Goal: Task Accomplishment & Management: Complete application form

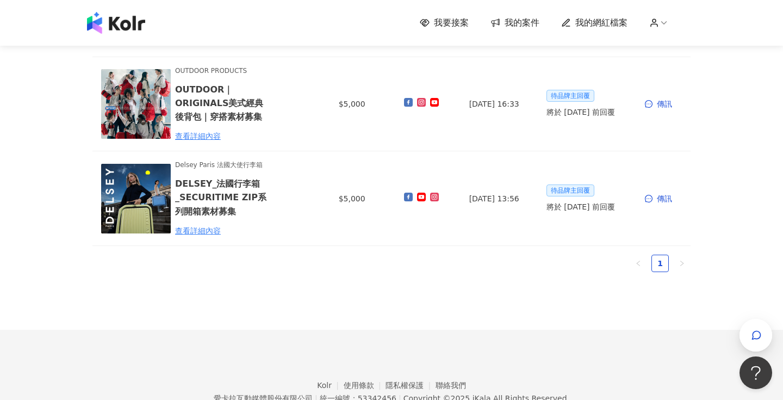
scroll to position [384, 0]
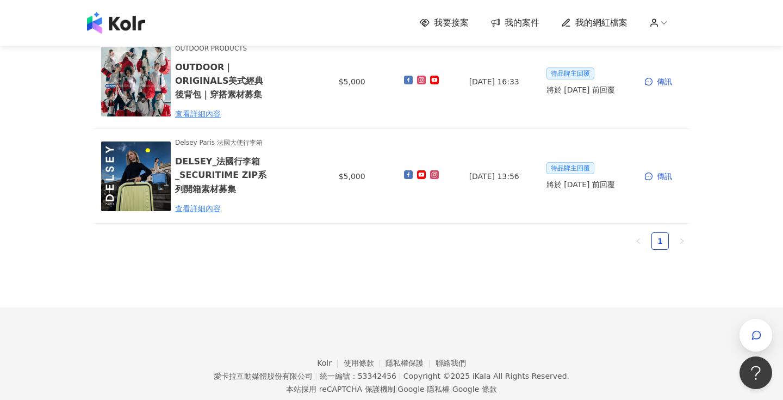
click at [444, 22] on span "我要接案" at bounding box center [451, 23] width 35 height 12
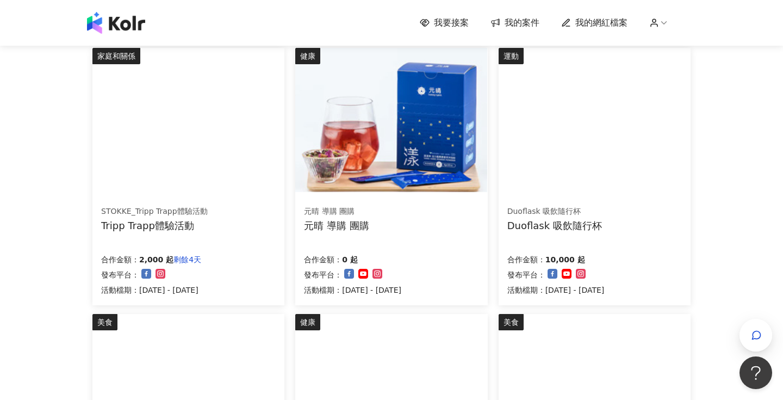
scroll to position [126, 0]
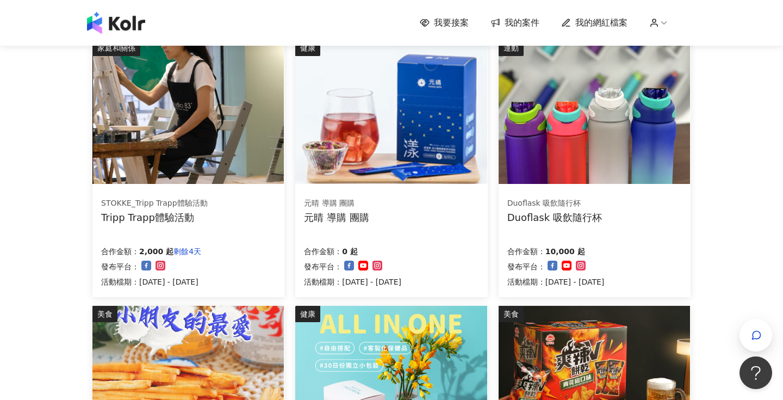
click at [154, 146] on img at bounding box center [187, 112] width 191 height 144
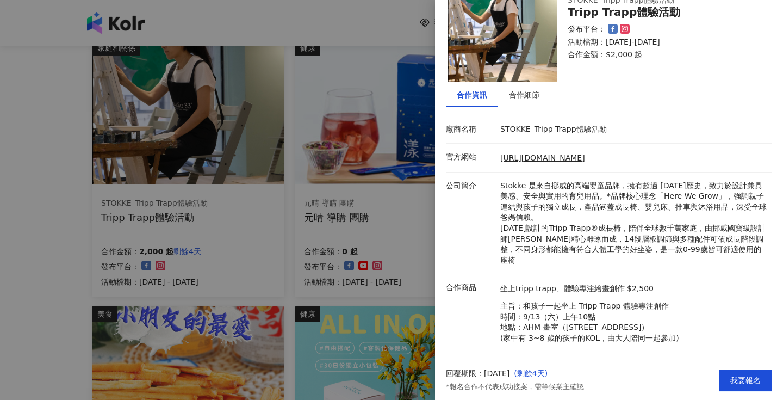
scroll to position [48, 0]
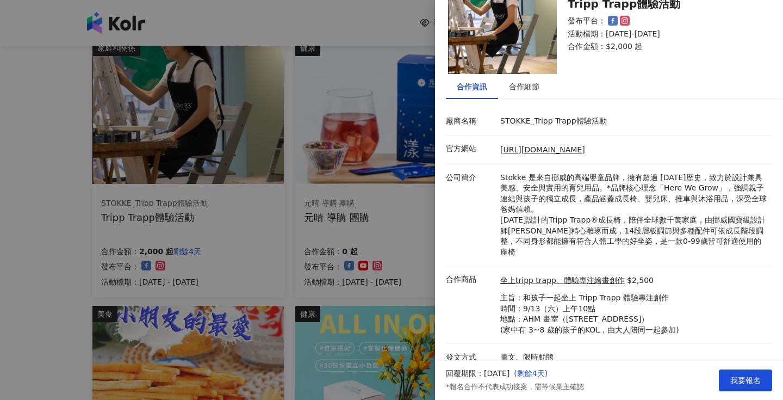
click at [345, 268] on div at bounding box center [391, 200] width 783 height 400
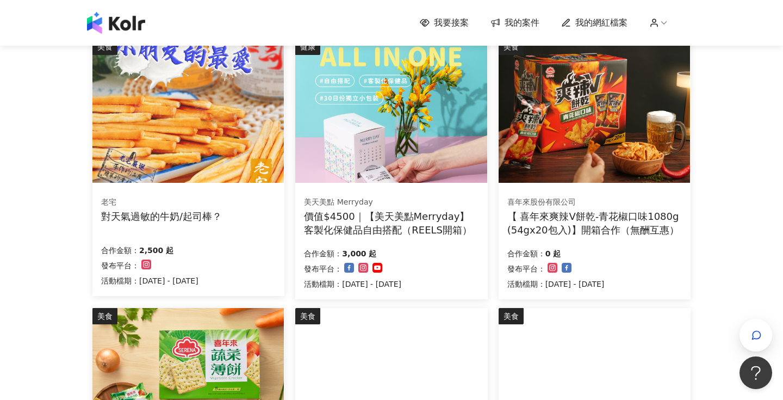
scroll to position [394, 0]
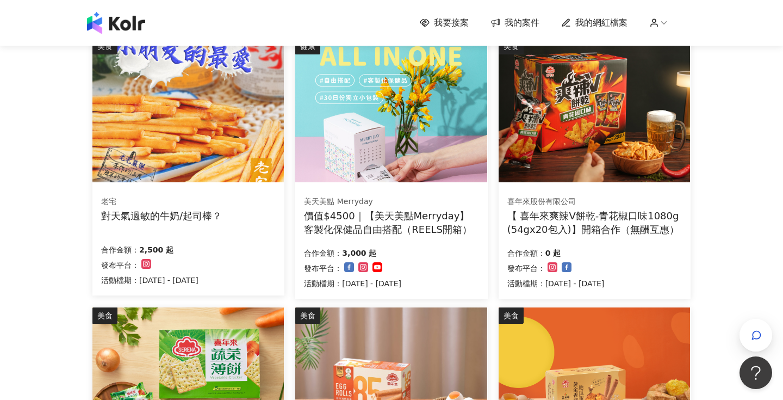
click at [204, 211] on div "對天氣過敏的牛奶/起司棒？" at bounding box center [161, 216] width 121 height 14
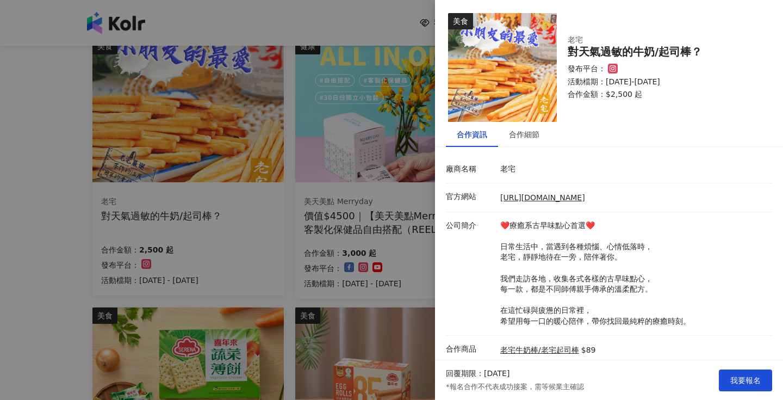
click at [389, 287] on div at bounding box center [391, 200] width 783 height 400
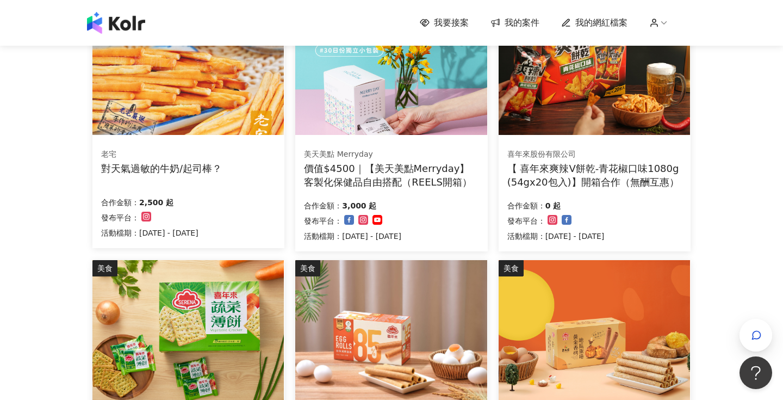
scroll to position [444, 0]
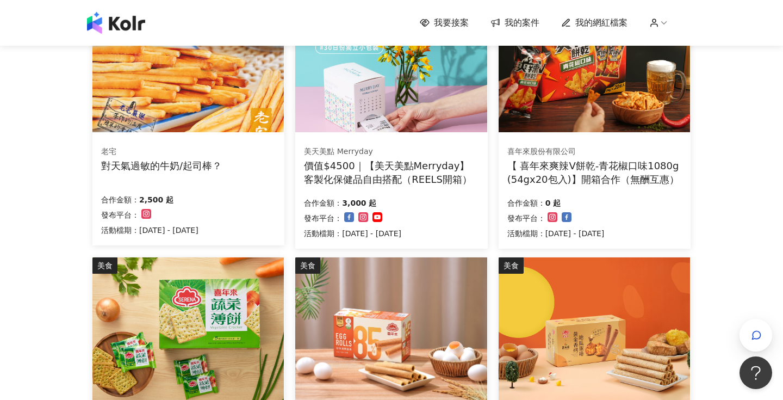
click at [401, 215] on div "發布平台：" at bounding box center [352, 218] width 97 height 13
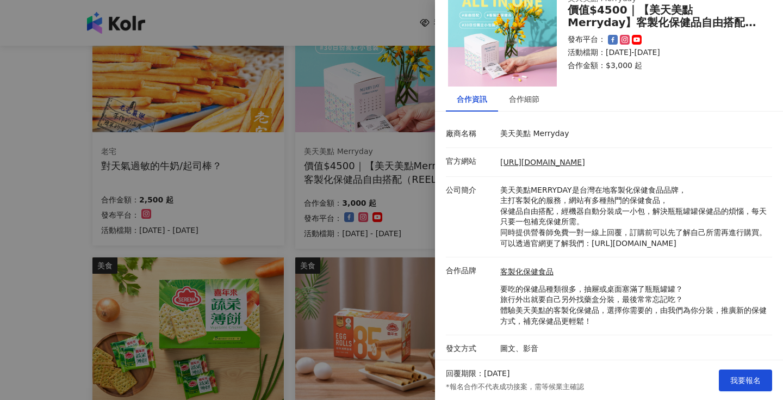
scroll to position [37, 0]
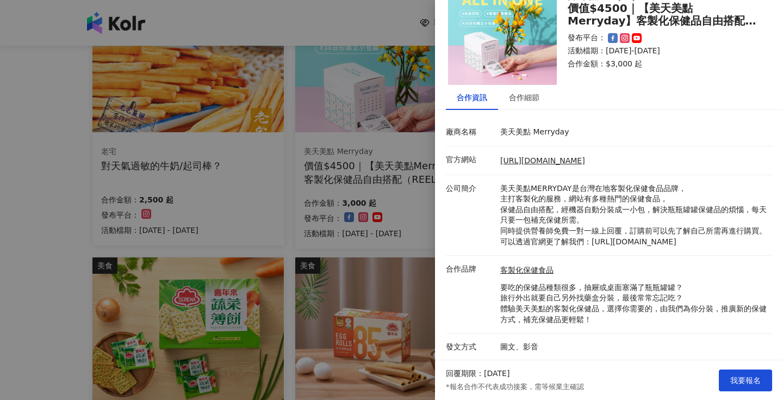
click at [402, 266] on div at bounding box center [391, 200] width 783 height 400
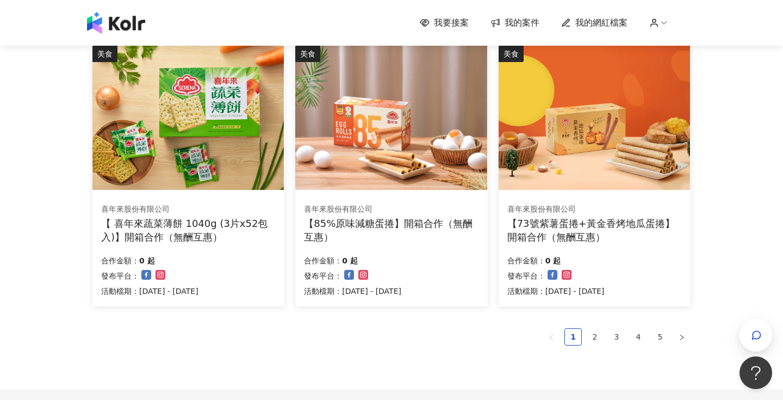
scroll to position [660, 0]
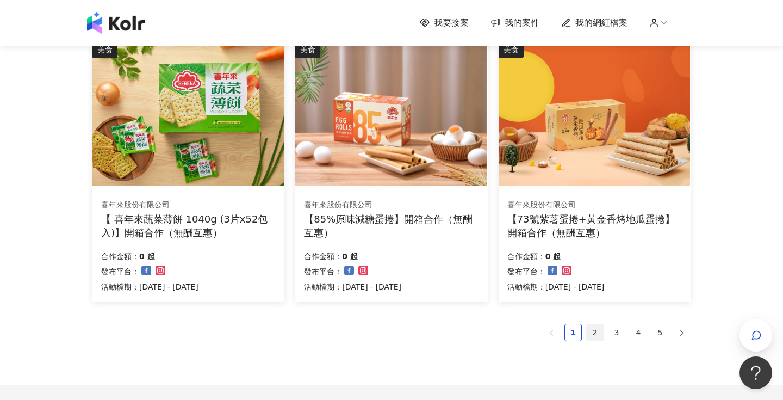
click at [597, 337] on link "2" at bounding box center [595, 332] width 16 height 16
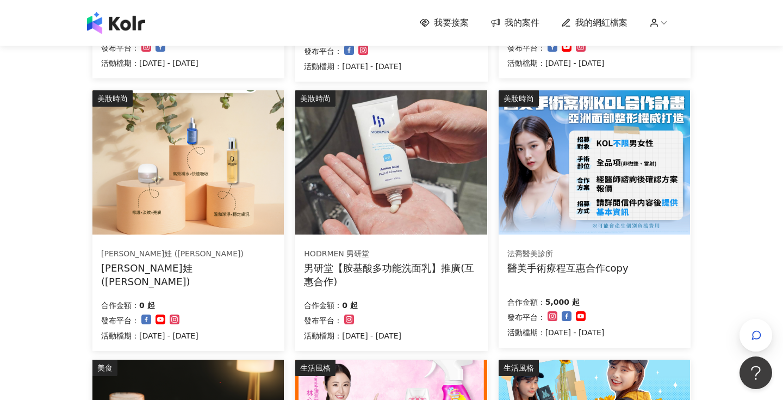
scroll to position [370, 0]
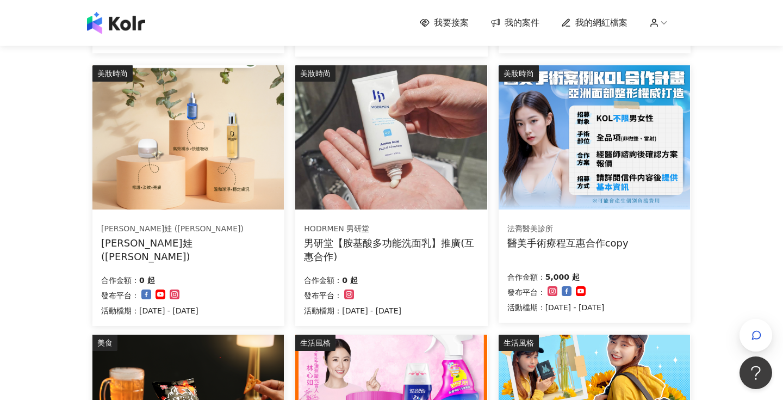
click at [619, 251] on div "法喬醫美診所 醫美手術療程互惠合作copy 合作金額： 5,000 起 發布平台： 活動檔期：2025/6/3 - 2025/9/30" at bounding box center [595, 268] width 192 height 109
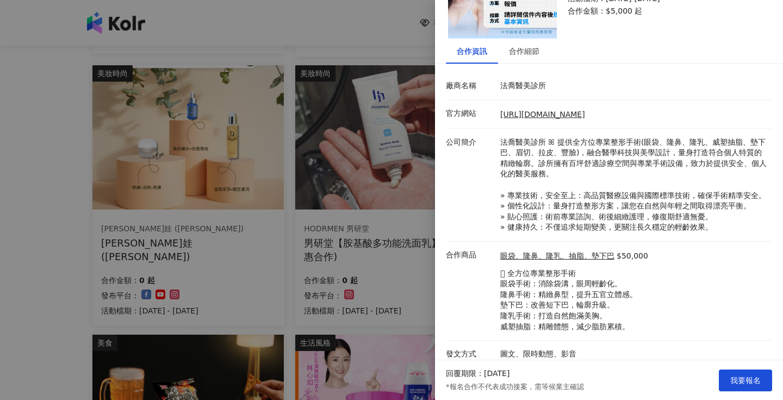
scroll to position [84, 0]
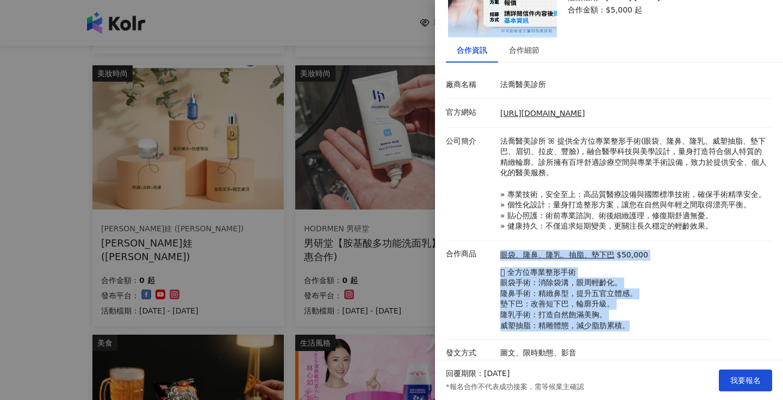
drag, startPoint x: 498, startPoint y: 270, endPoint x: 625, endPoint y: 337, distance: 143.1
click at [625, 337] on li "合作商品 眼袋、隆鼻、隆乳、抽脂、墊下巴 $50,000 𖧷 全方位專業整形手術 眼袋手術：消除袋溝，眼周輕齡化。 隆鼻手術：精緻鼻型，提升五官立體感。 墊下…" at bounding box center [609, 289] width 326 height 99
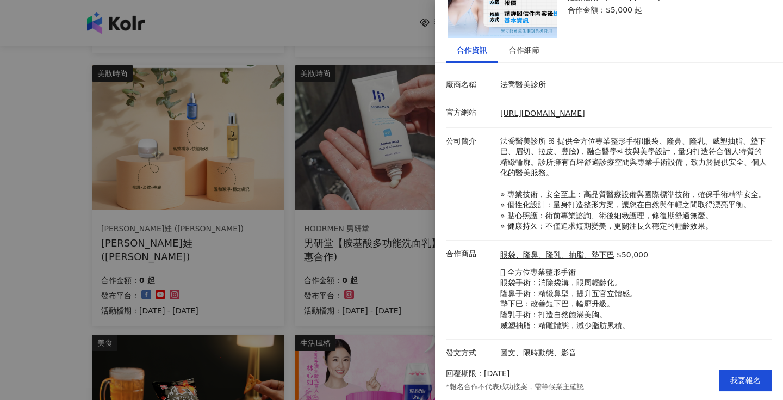
click at [324, 237] on div at bounding box center [391, 200] width 783 height 400
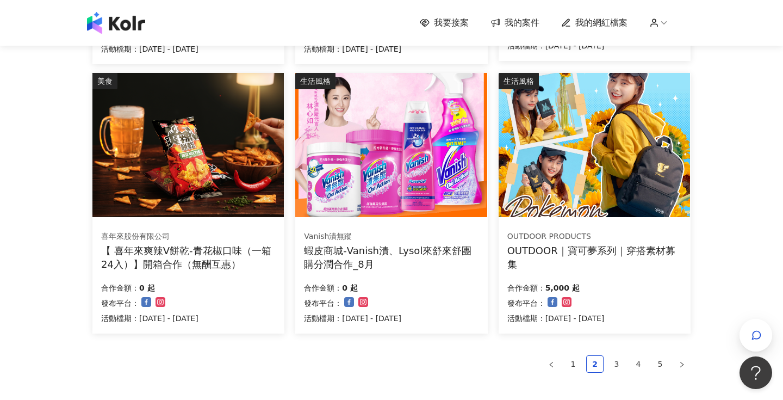
scroll to position [646, 0]
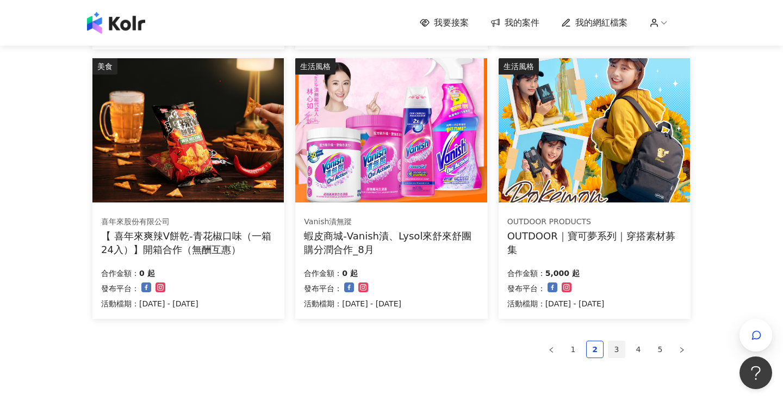
click at [624, 348] on link "3" at bounding box center [617, 349] width 16 height 16
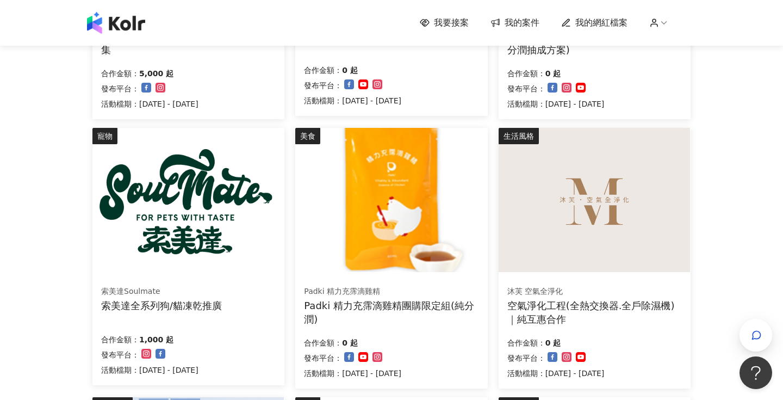
scroll to position [437, 0]
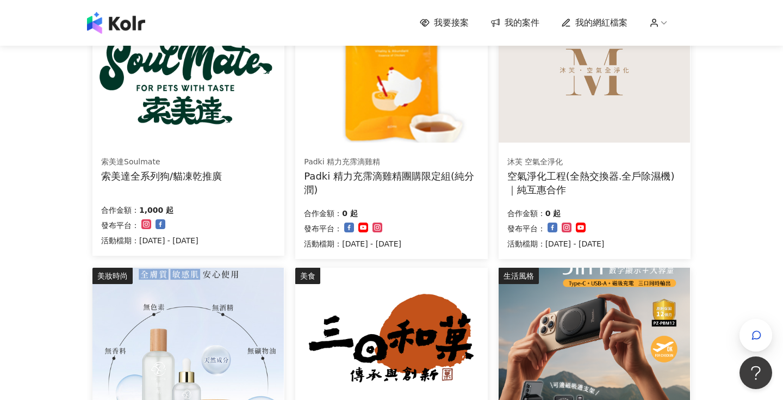
click at [174, 203] on div "合作金額： 1,000 起" at bounding box center [149, 208] width 97 height 15
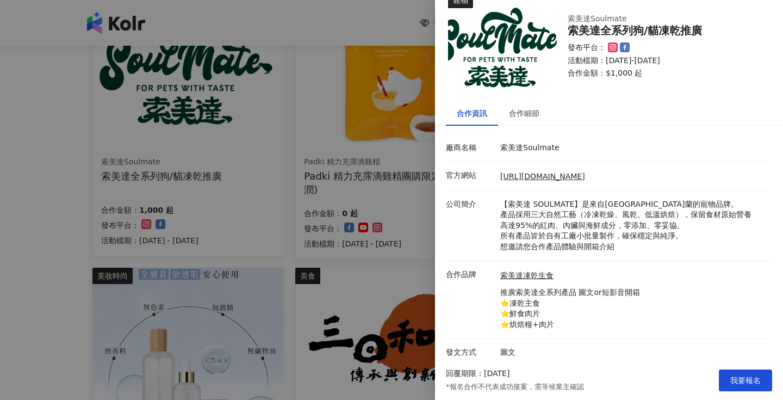
scroll to position [26, 0]
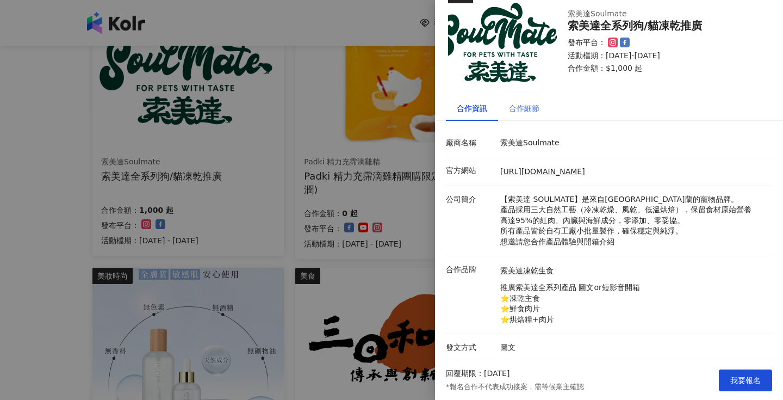
click at [529, 116] on div "合作細節" at bounding box center [524, 108] width 52 height 25
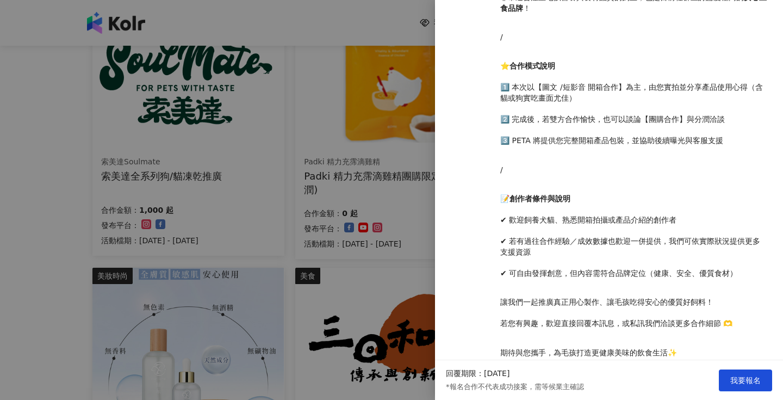
scroll to position [482, 0]
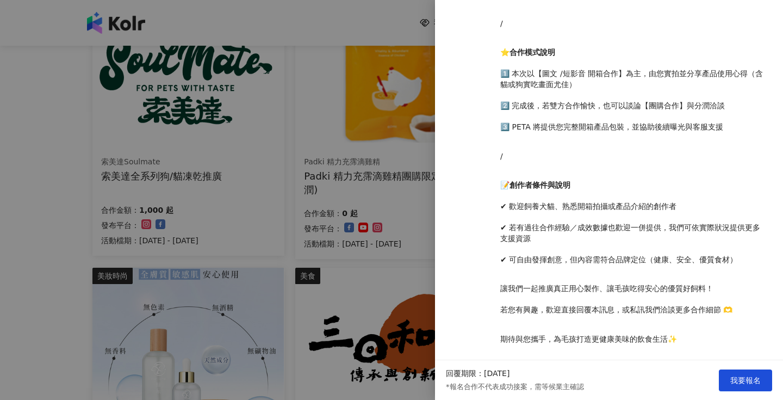
click at [403, 288] on div at bounding box center [391, 200] width 783 height 400
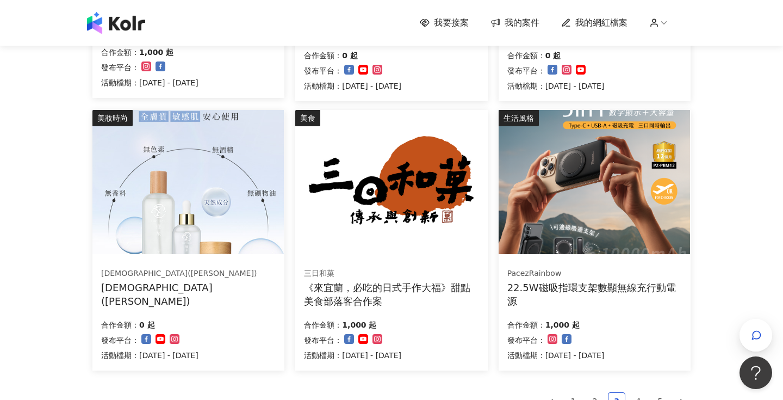
scroll to position [647, 0]
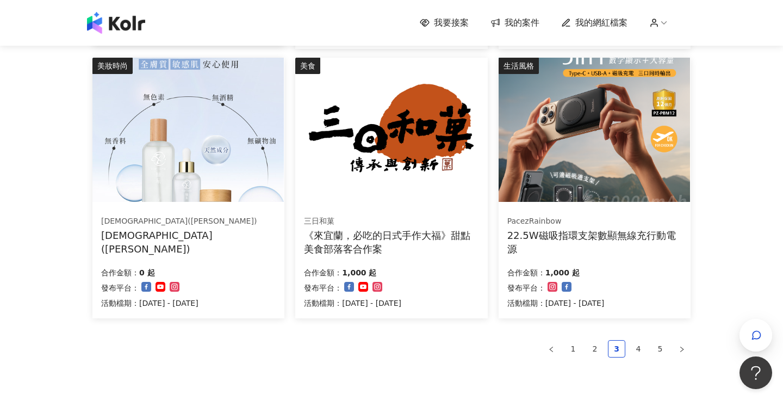
click at [628, 176] on img at bounding box center [594, 130] width 191 height 144
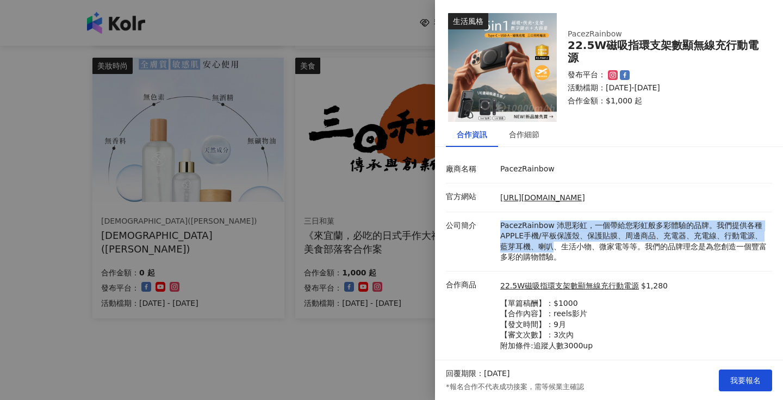
drag, startPoint x: 498, startPoint y: 217, endPoint x: 555, endPoint y: 245, distance: 64.5
click at [555, 246] on li "公司簡介 PacezRainbow 沛思彩虹，一個帶給您彩虹般多彩體驗的品牌。我們提供各種APPLE手機/平板保護殼、保護貼膜、周邊商品、充電器、充電線、行動…" at bounding box center [609, 241] width 326 height 59
click at [555, 245] on p "PacezRainbow 沛思彩虹，一個帶給您彩虹般多彩體驗的品牌。我們提供各種APPLE手機/平板保護殼、保護貼膜、周邊商品、充電器、充電線、行動電源、藍芽…" at bounding box center [634, 241] width 267 height 42
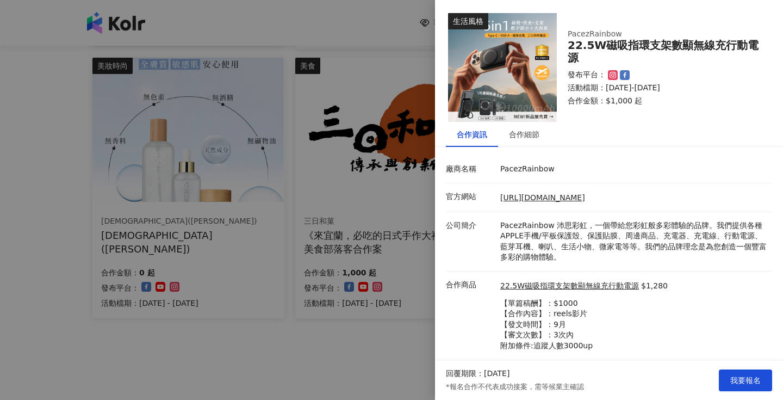
scroll to position [26, 0]
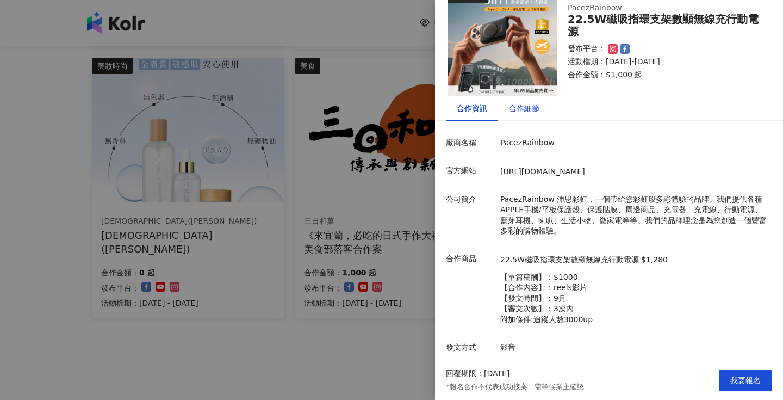
click at [535, 107] on div "合作細節" at bounding box center [524, 108] width 30 height 12
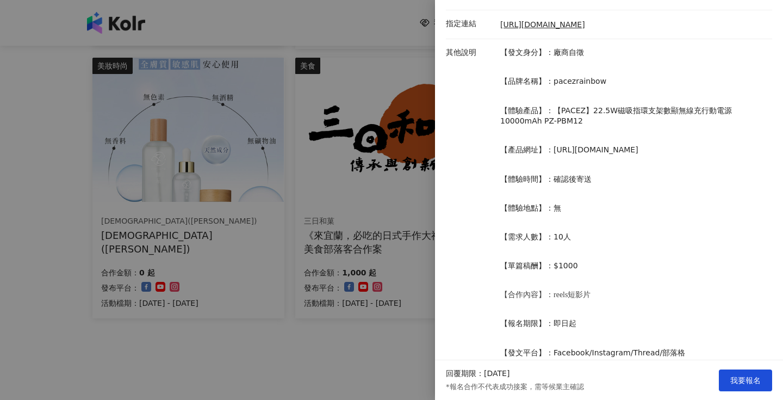
scroll to position [298, 0]
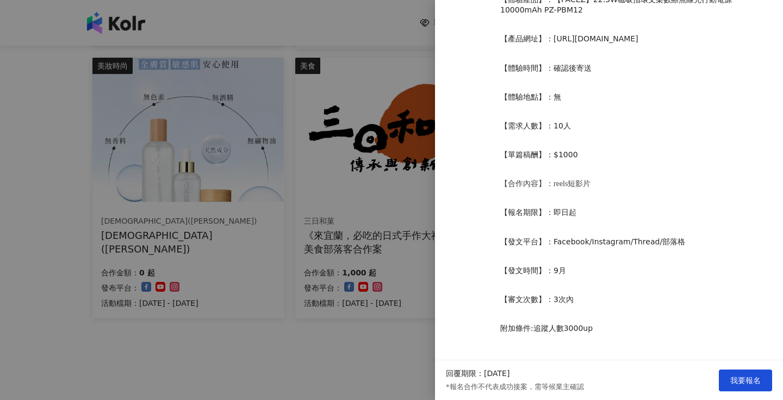
click at [332, 319] on div at bounding box center [391, 200] width 783 height 400
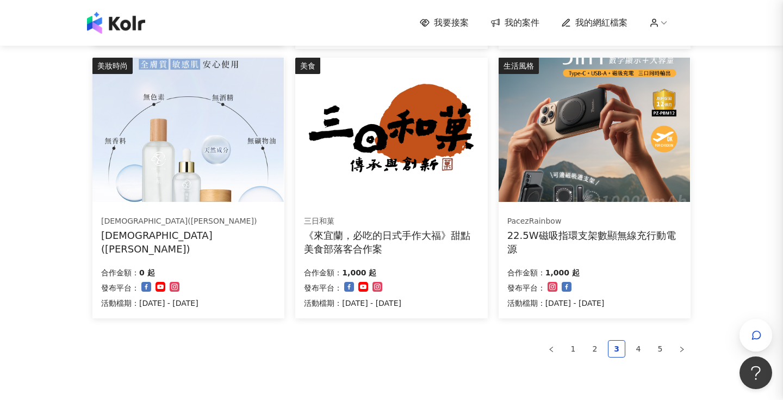
scroll to position [0, 0]
click at [640, 349] on link "4" at bounding box center [639, 349] width 16 height 16
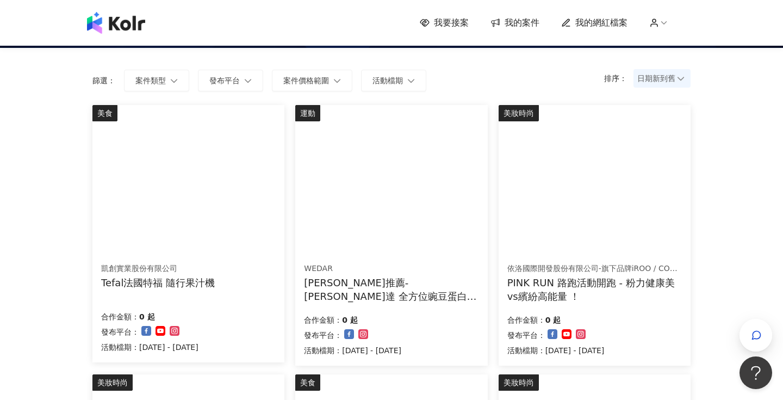
scroll to position [62, 0]
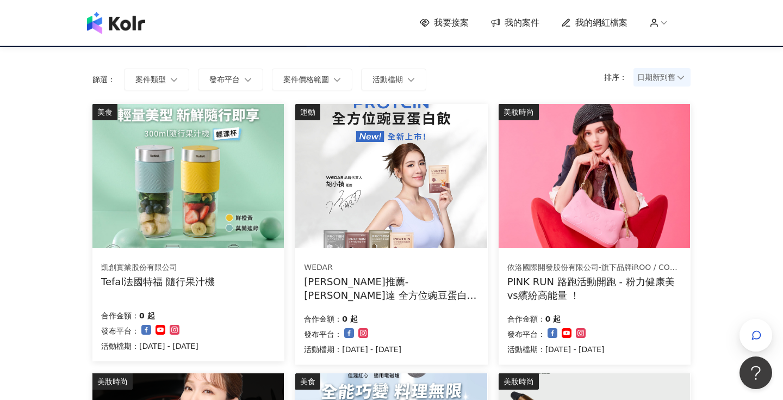
click at [265, 255] on div "凱創實業股份有限公司 Tefal法國特福 隨行果汁機 合作金額： 0 起 發布平台： 活動檔期：2025/9/1 - 2025/10/31" at bounding box center [188, 306] width 192 height 109
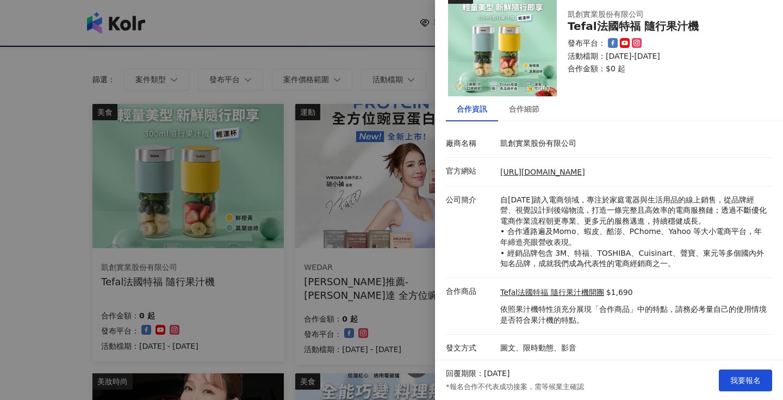
scroll to position [26, 0]
click at [521, 108] on div "合作細節" at bounding box center [524, 108] width 30 height 12
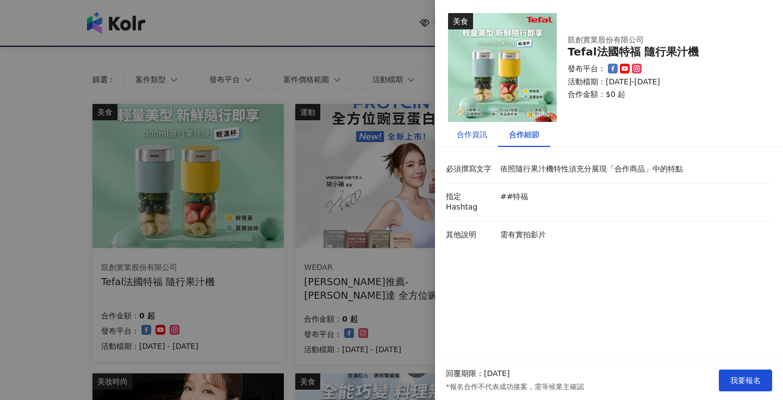
click at [476, 139] on div "合作資訊" at bounding box center [472, 134] width 30 height 12
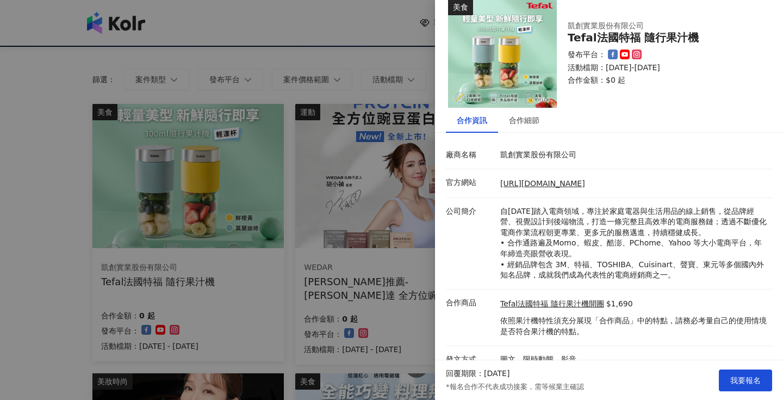
scroll to position [26, 0]
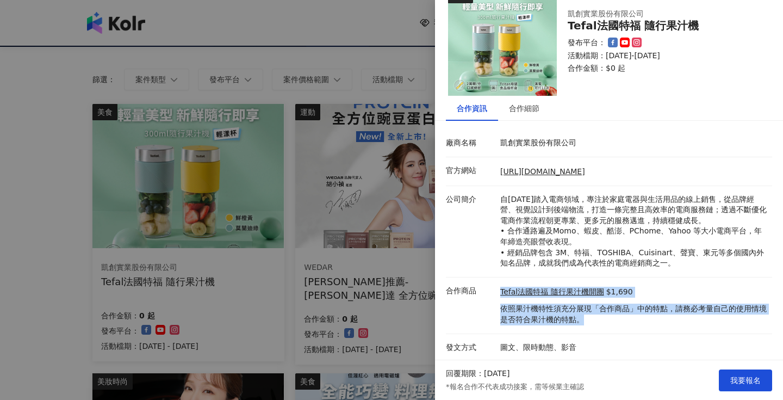
drag, startPoint x: 495, startPoint y: 305, endPoint x: 598, endPoint y: 317, distance: 104.1
click at [599, 318] on div "合作商品 Tefal法國特福 隨行果汁機開團 $1,690 依照果汁機特性須充分展現「合作商品」中的特點，請務必考量自己的使用情境是否符合果汁機的特點。" at bounding box center [606, 306] width 326 height 40
click at [598, 317] on p "依照果汁機特性須充分展現「合作商品」中的特點，請務必考量自己的使用情境是否符合果汁機的特點。" at bounding box center [634, 314] width 267 height 21
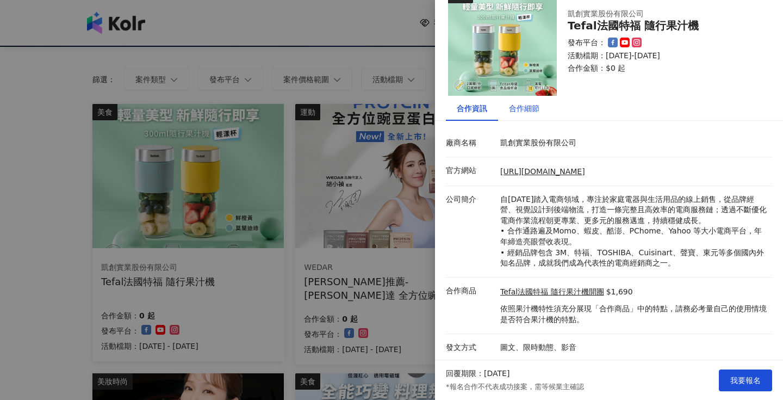
click at [520, 104] on div "合作細節" at bounding box center [524, 108] width 30 height 12
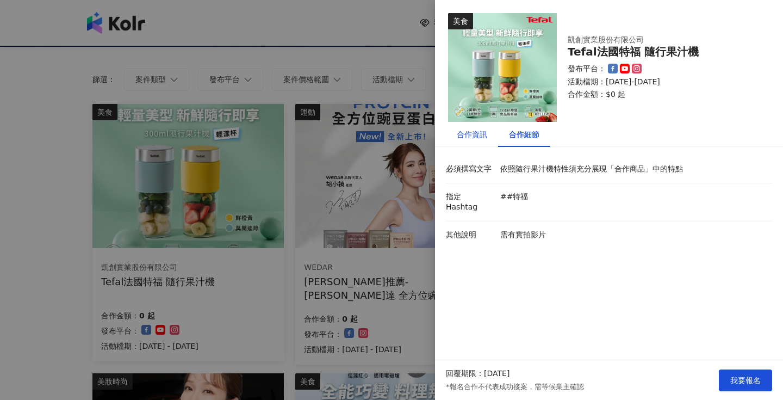
click at [474, 135] on div "合作資訊" at bounding box center [472, 134] width 30 height 12
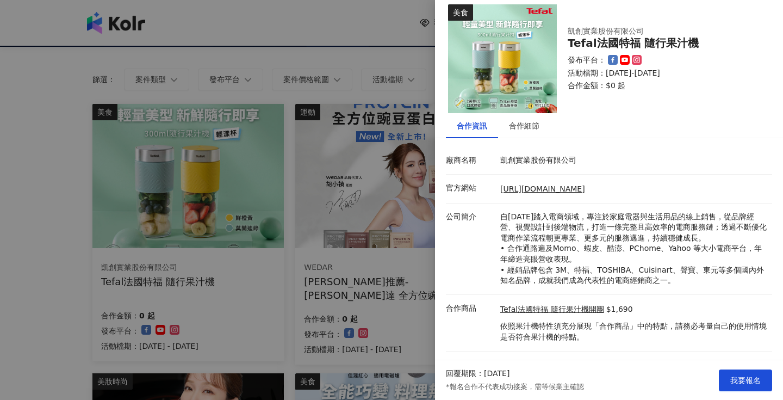
scroll to position [9, 0]
click at [561, 187] on link "https://www.creata.com.tw/index.php/zh/" at bounding box center [543, 188] width 85 height 9
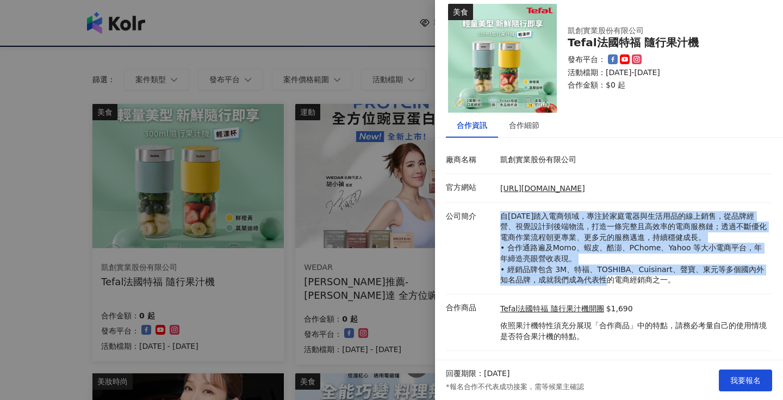
drag, startPoint x: 498, startPoint y: 211, endPoint x: 610, endPoint y: 284, distance: 133.5
click at [610, 284] on div "自2002年踏入電商領域，專注於家庭電器與生活用品的線上銷售，從品牌經營、視覺設計到後端物流，打造一條完整且高效率的電商服務鏈；透過不斷優化電商作業流程朝更專…" at bounding box center [634, 248] width 272 height 75
click at [610, 285] on p "自2002年踏入電商領域，專注於家庭電器與生活用品的線上銷售，從品牌經營、視覺設計到後端物流，打造一條完整且高效率的電商服務鏈；透過不斷優化電商作業流程朝更專…" at bounding box center [634, 248] width 267 height 75
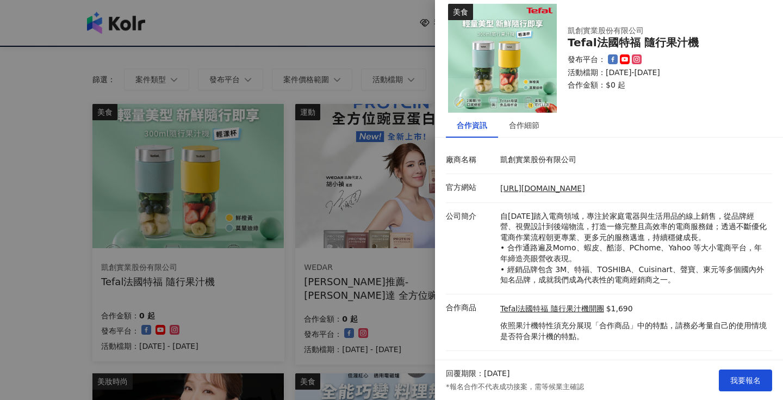
scroll to position [26, 0]
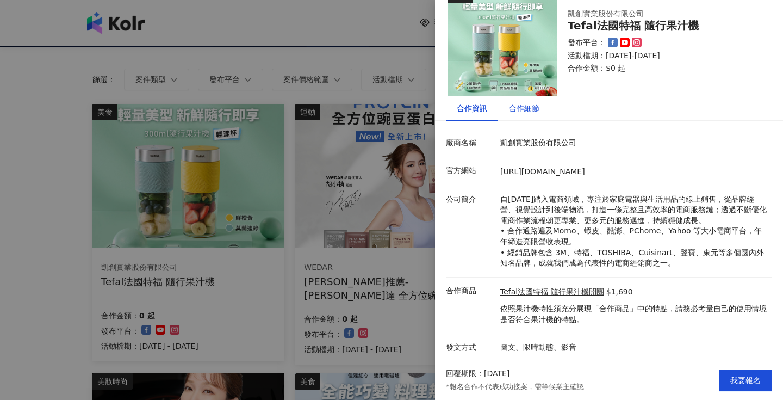
click at [518, 112] on div "合作細節" at bounding box center [524, 108] width 30 height 12
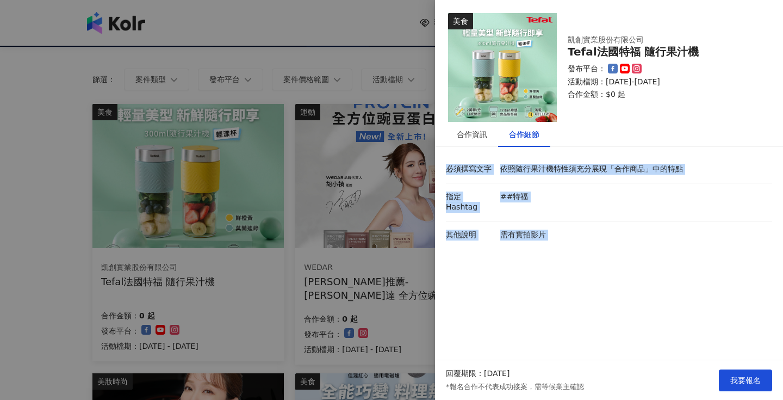
drag, startPoint x: 543, startPoint y: 230, endPoint x: 484, endPoint y: 156, distance: 95.2
click at [484, 156] on div "必須撰寫文字 依照隨行果汁機特性須充分展現「合作商品」中的特點 指定 Hashtag ##特福 其他說明 需有實拍影片" at bounding box center [609, 211] width 326 height 111
click at [483, 155] on div "合作資訊 合作細節 廠商名稱 凱創實業股份有限公司 官方網站 https://www.creata.com.tw/index.php/zh/ 公司簡介 自20…" at bounding box center [609, 194] width 348 height 145
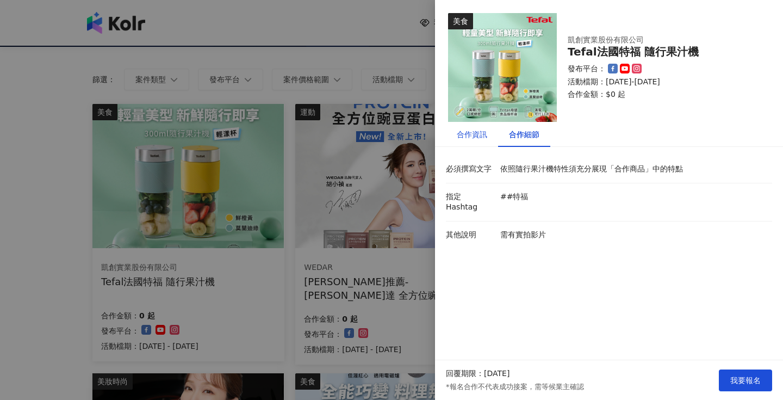
click at [469, 134] on div "合作資訊" at bounding box center [472, 134] width 30 height 12
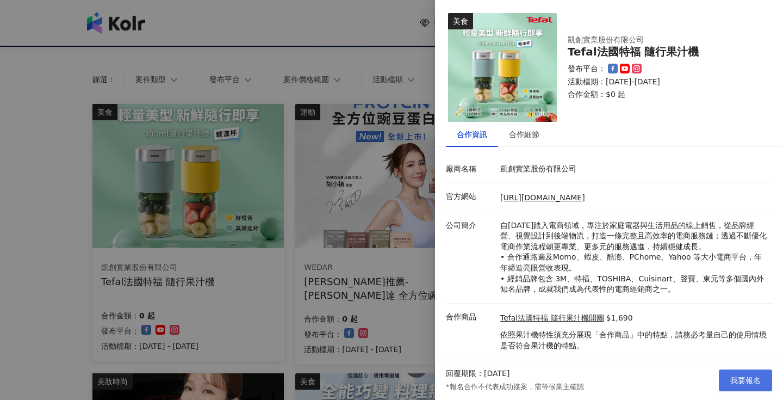
click at [758, 386] on button "我要報名" at bounding box center [745, 380] width 53 height 22
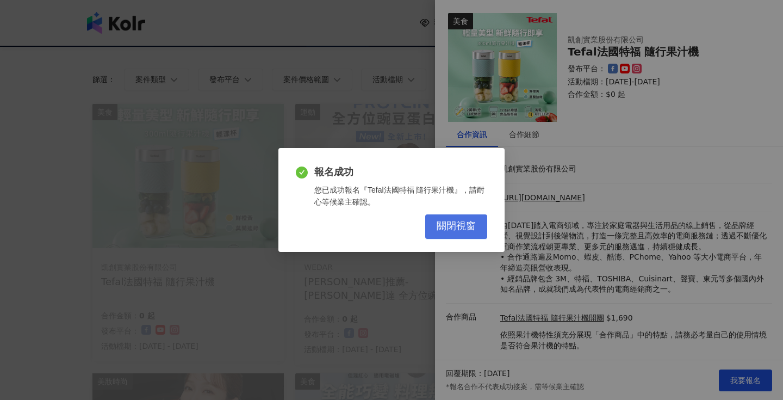
click at [453, 232] on span "關閉視窗" at bounding box center [456, 226] width 39 height 12
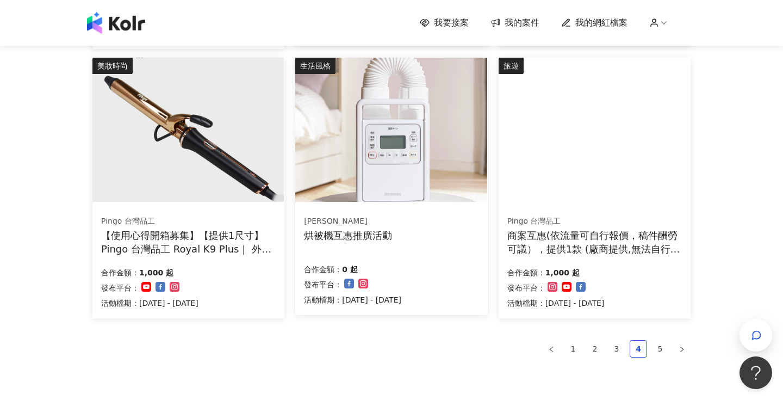
scroll to position [646, 0]
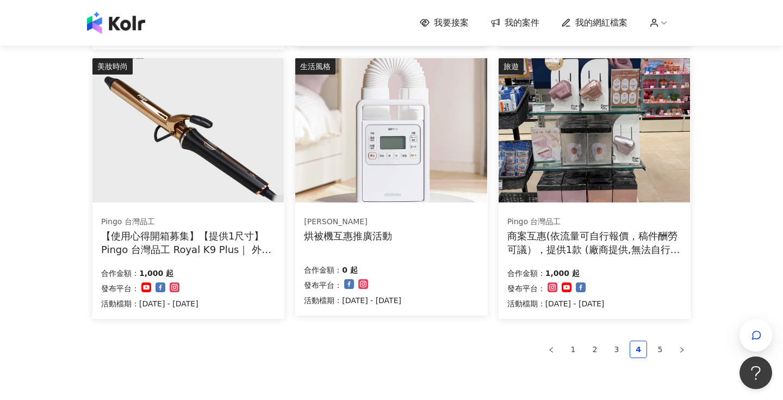
click at [570, 238] on div "商案互惠(依流量可自行報價，稿件酬勞可議），提供1款 (廠商提供,無法自行選擇顏色)" at bounding box center [595, 242] width 175 height 27
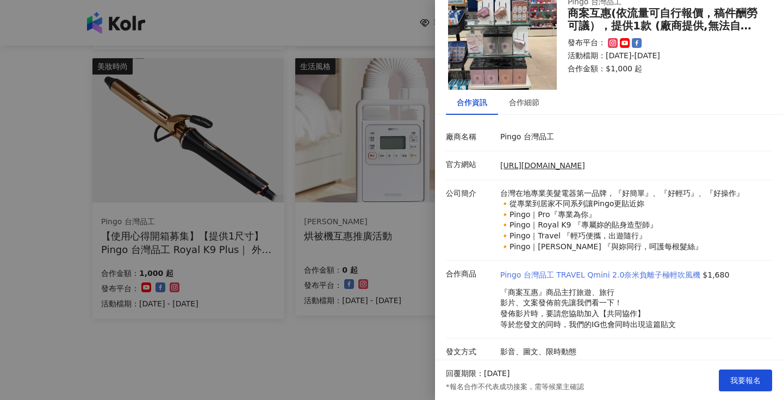
scroll to position [37, 0]
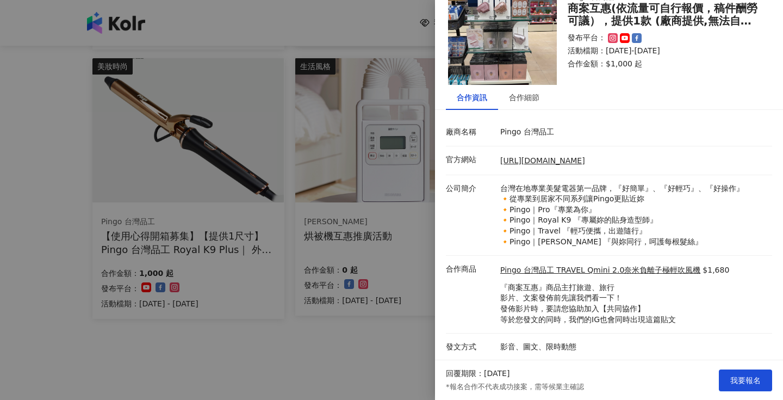
click at [380, 304] on div at bounding box center [391, 200] width 783 height 400
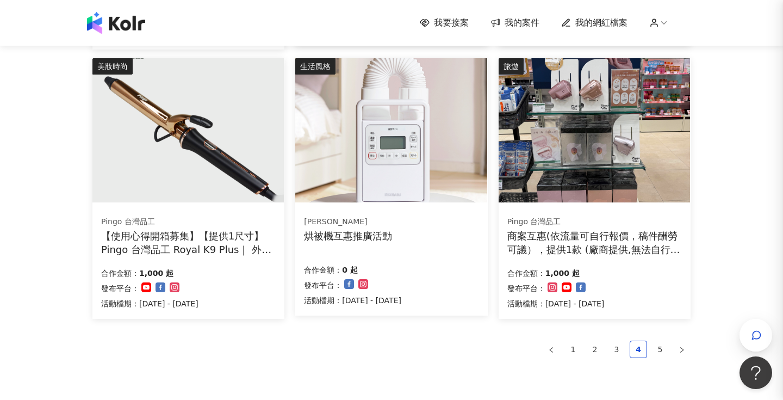
scroll to position [0, 0]
click at [665, 349] on link "5" at bounding box center [660, 349] width 16 height 16
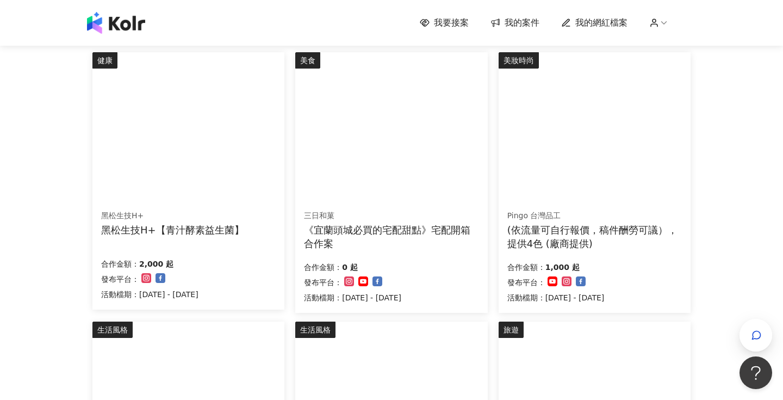
scroll to position [114, 0]
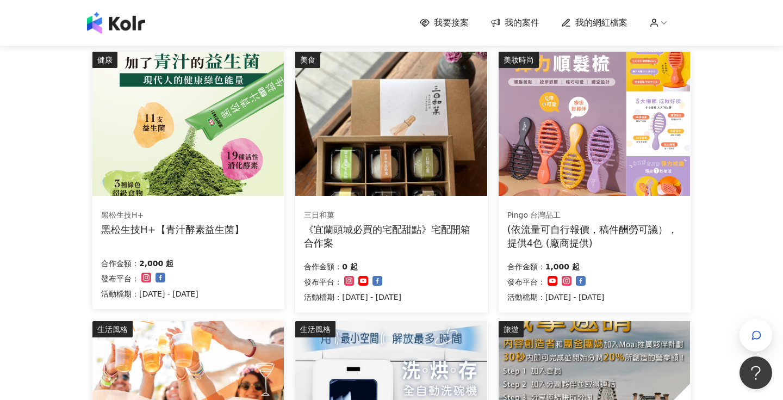
click at [218, 224] on div "黑松生技H+【青汁酵素益生菌】" at bounding box center [172, 230] width 143 height 14
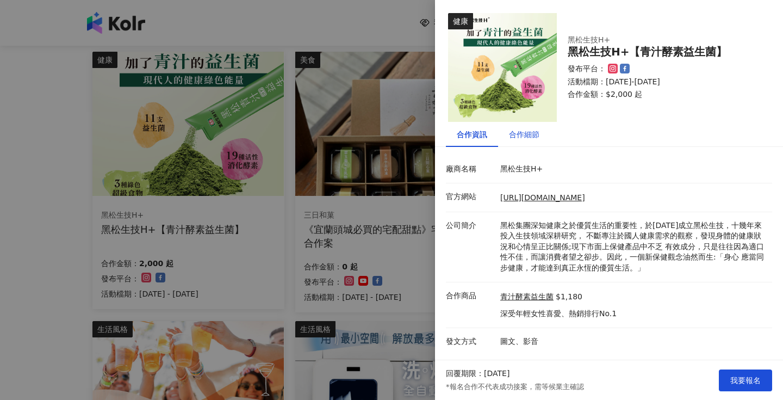
click at [527, 131] on div "合作細節" at bounding box center [524, 134] width 30 height 12
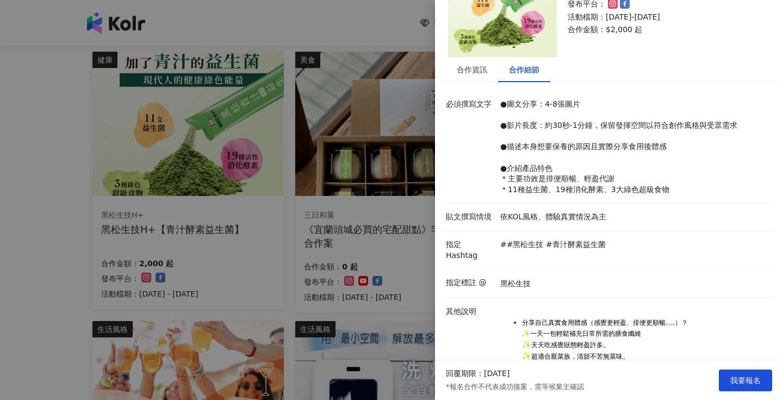
scroll to position [168, 0]
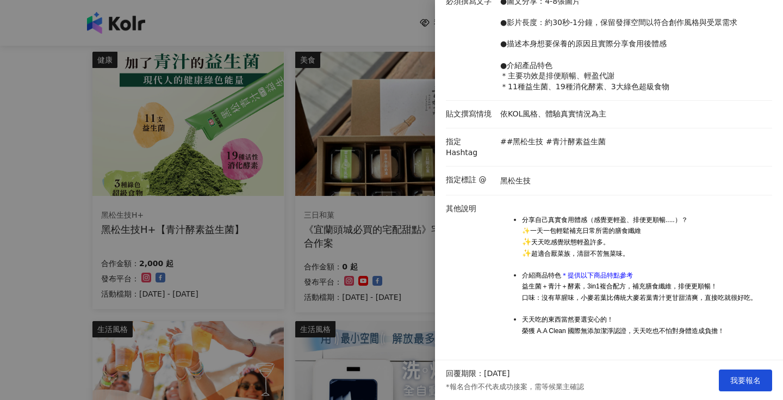
click at [375, 235] on div at bounding box center [391, 200] width 783 height 400
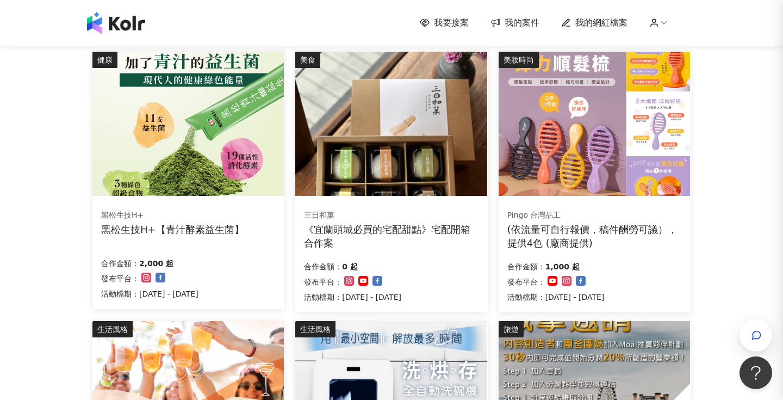
scroll to position [0, 0]
click at [571, 171] on img at bounding box center [594, 124] width 191 height 144
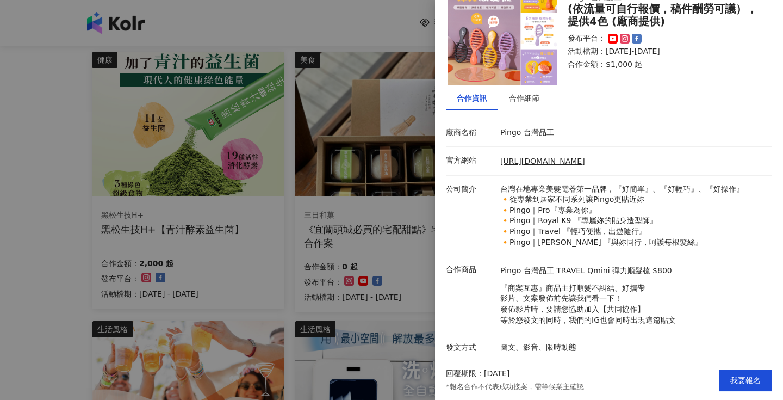
scroll to position [37, 0]
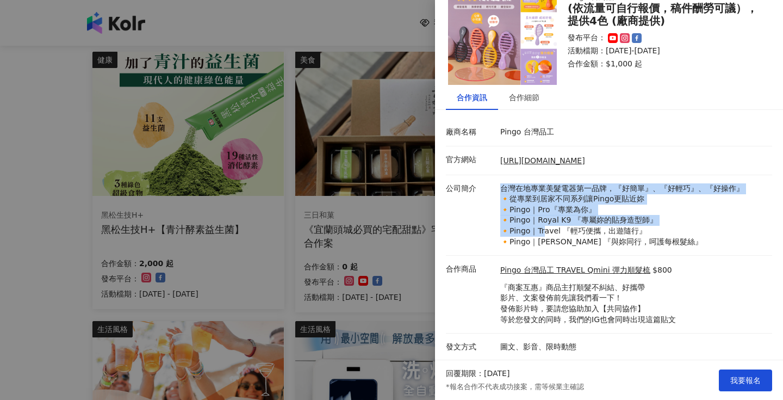
drag, startPoint x: 502, startPoint y: 182, endPoint x: 542, endPoint y: 224, distance: 58.1
click at [542, 224] on li "公司簡介 台灣在地專業美髮電器第一品牌，『好簡單』、『好輕巧』、『好操作』 🔸從專業到居家不同系列讓Pingo更貼近妳 🔸Pingo｜Pro『專業為你』 🔸P…" at bounding box center [609, 215] width 326 height 81
click at [542, 224] on p "台灣在地專業美髮電器第一品牌，『好簡單』、『好輕巧』、『好操作』 🔸從專業到居家不同系列讓Pingo更貼近妳 🔸Pingo｜Pro『專業為你』 🔸Pingo｜…" at bounding box center [634, 215] width 267 height 64
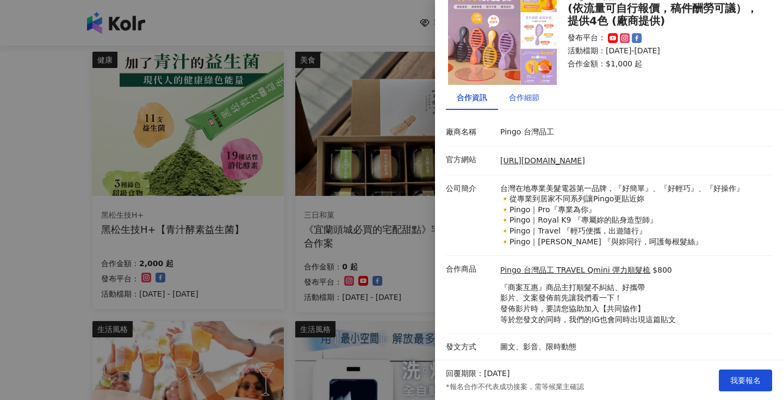
click at [527, 95] on div "合作細節" at bounding box center [524, 97] width 30 height 12
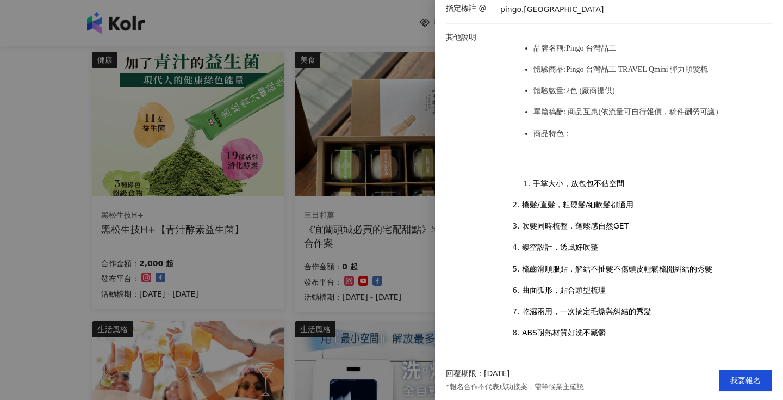
scroll to position [200, 0]
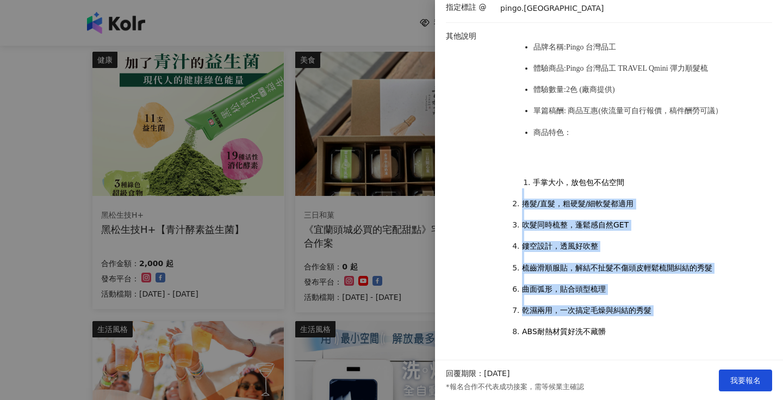
drag, startPoint x: 506, startPoint y: 187, endPoint x: 588, endPoint y: 312, distance: 149.1
click at [590, 312] on ol "手掌大小，放包包不佔空間 捲髮/直髮，粗硬髮/細軟髮都適用 吹髮同時梳整，蓬鬆感自然GET 鏤空設計，透風好吹整 梳齒滑順服貼，解結不扯髮不傷頭皮輕鬆梳開糾結…" at bounding box center [634, 262] width 267 height 192
click at [588, 312] on ol "手掌大小，放包包不佔空間 捲髮/直髮，粗硬髮/細軟髮都適用 吹髮同時梳整，蓬鬆感自然GET 鏤空設計，透風好吹整 梳齒滑順服貼，解結不扯髮不傷頭皮輕鬆梳開糾結…" at bounding box center [634, 262] width 267 height 192
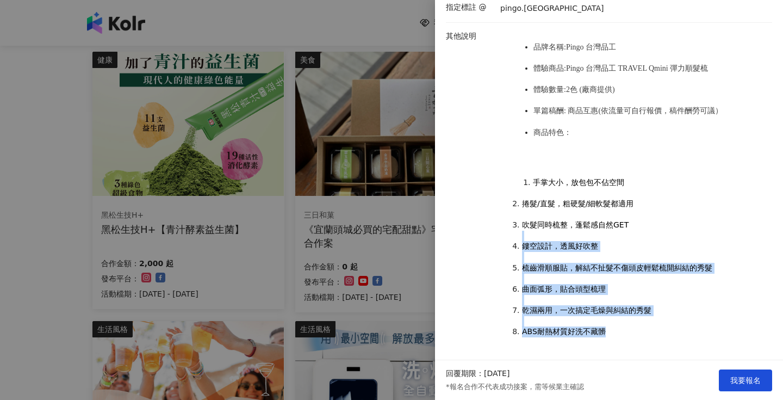
drag, startPoint x: 604, startPoint y: 327, endPoint x: 491, endPoint y: 227, distance: 150.3
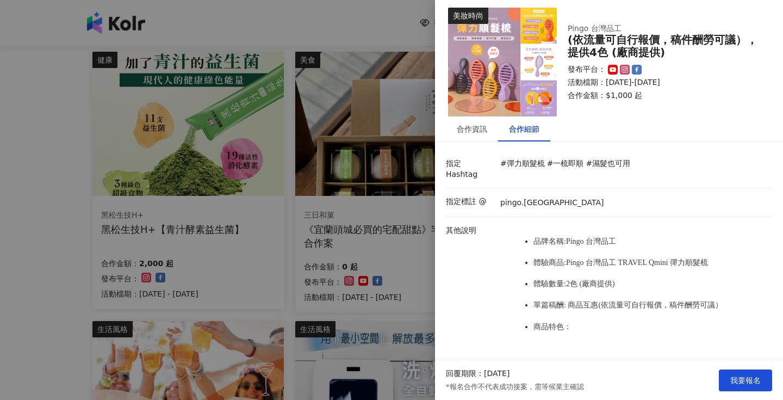
scroll to position [0, 0]
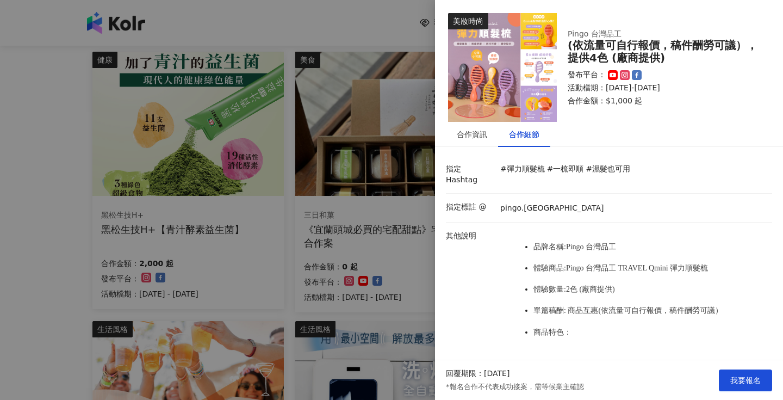
click at [489, 84] on img at bounding box center [502, 67] width 109 height 109
click at [478, 135] on div "合作資訊" at bounding box center [472, 134] width 30 height 12
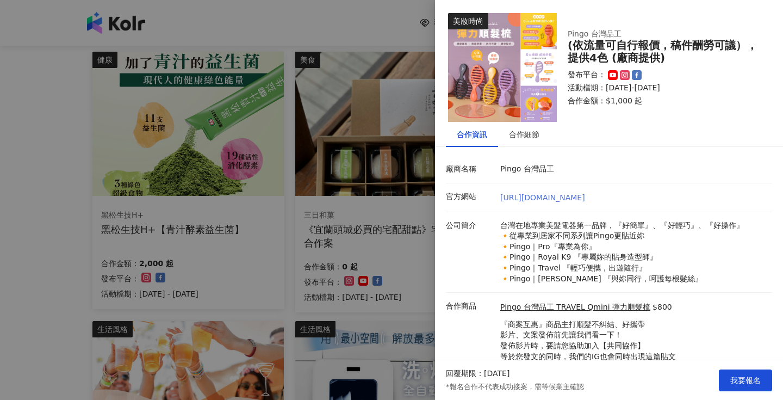
click at [526, 194] on link "https://shop.pingo.com.tw/" at bounding box center [543, 197] width 85 height 9
click at [376, 107] on div at bounding box center [391, 200] width 783 height 400
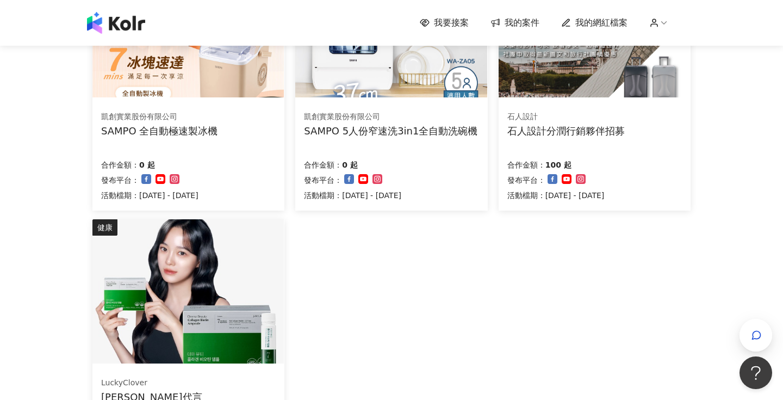
scroll to position [496, 0]
